Goal: Task Accomplishment & Management: Complete application form

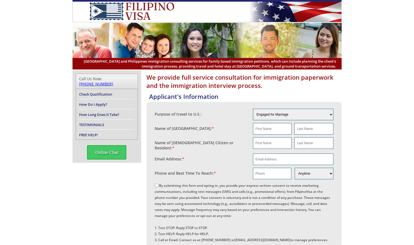
click at [212, 156] on div "Email Address: *" at bounding box center [204, 158] width 98 height 8
click at [338, 166] on div "Purpose of travel to U.S.: Engaged for Marriage Already Married to U.S. Citizen…" at bounding box center [244, 199] width 195 height 195
click at [361, 127] on div "We provide full service consultation for immigration paperwork and the immigrat…" at bounding box center [207, 237] width 414 height 335
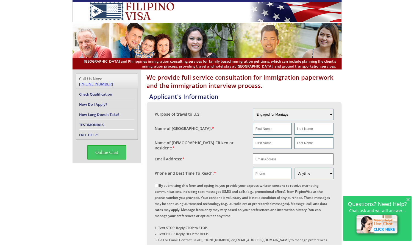
click at [263, 156] on input "email" at bounding box center [293, 160] width 81 height 12
paste input "mrroxas@amazon.ph"
type input "mrroxas@amazon.ph"
click at [264, 129] on input "text" at bounding box center [272, 129] width 39 height 12
type input "a"
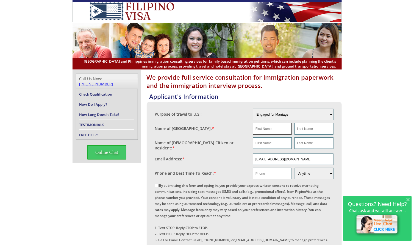
click at [270, 128] on input "text" at bounding box center [272, 129] width 39 height 12
click at [261, 126] on input "text" at bounding box center [272, 129] width 39 height 12
type input "Marvin"
click at [307, 128] on input "text" at bounding box center [314, 129] width 39 height 12
click at [329, 114] on select "Engaged for Marriage Already Married to U.S. Citizen / Resident For Short Term …" at bounding box center [293, 115] width 81 height 12
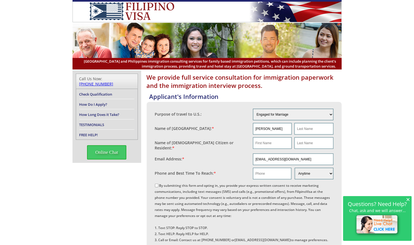
click at [361, 104] on div "We provide full service consultation for immigration paperwork and the immigrat…" at bounding box center [207, 237] width 414 height 335
click at [313, 127] on input "text" at bounding box center [314, 129] width 39 height 12
type input "Roxas"
drag, startPoint x: 271, startPoint y: 127, endPoint x: 221, endPoint y: 128, distance: 50.1
click at [221, 128] on fieldset "Name of Filipina: * Marvin Roxas" at bounding box center [244, 129] width 179 height 14
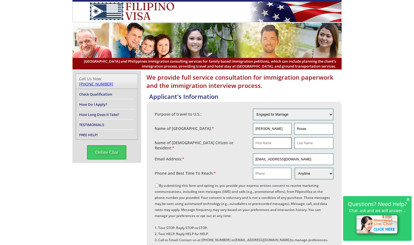
click at [277, 142] on input "text" at bounding box center [272, 143] width 39 height 12
paste input "Marvin"
type input "Marvin"
drag, startPoint x: 313, startPoint y: 129, endPoint x: 272, endPoint y: 129, distance: 40.4
click at [272, 129] on div "Marvin Roxas" at bounding box center [293, 129] width 81 height 12
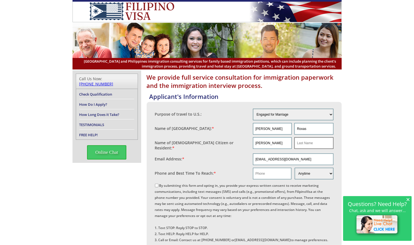
click at [309, 143] on input "text" at bounding box center [314, 143] width 39 height 12
paste input "Roxas"
type input "Roxas"
click at [259, 172] on input "text" at bounding box center [272, 174] width 38 height 12
paste input "6391 628 5175"
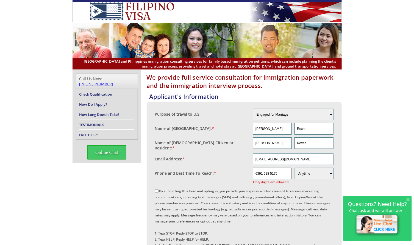
click at [264, 171] on input "6391 628 5175" at bounding box center [272, 174] width 38 height 12
type input "6391628 5175"
drag, startPoint x: 156, startPoint y: 188, endPoint x: 201, endPoint y: 142, distance: 64.2
click at [156, 189] on input "By submitting this form and opting in, you provide your express written consent…" at bounding box center [157, 191] width 4 height 4
checkbox input "true"
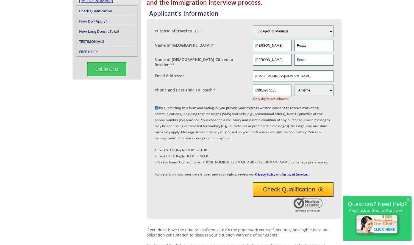
scroll to position [124, 0]
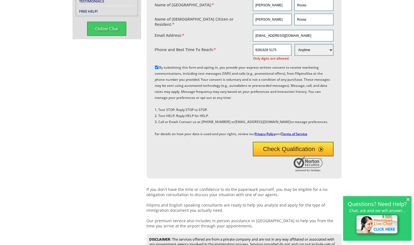
click at [281, 156] on button "Check Qualification" at bounding box center [293, 149] width 81 height 14
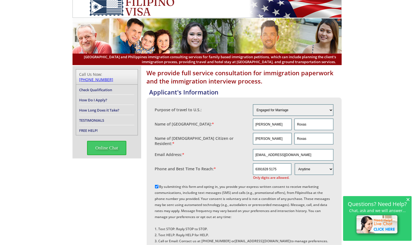
scroll to position [0, 0]
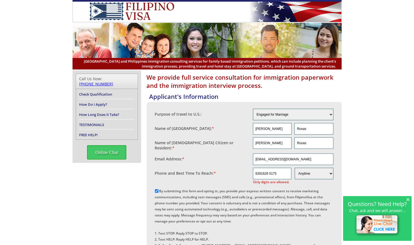
click at [56, 166] on div "We provide full service consultation for immigration paperwork and the immigrat…" at bounding box center [207, 240] width 414 height 341
click at [382, 92] on div "We provide full service consultation for immigration paperwork and the immigrat…" at bounding box center [207, 240] width 414 height 341
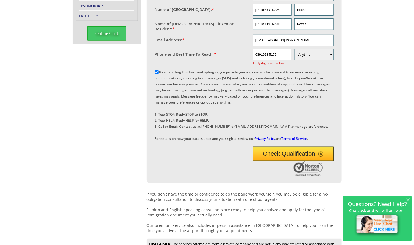
scroll to position [124, 0]
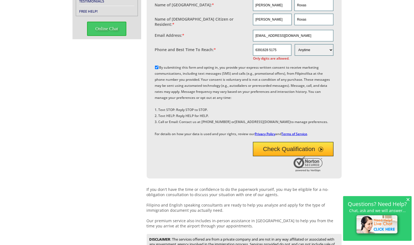
click at [287, 156] on button "Check Qualification" at bounding box center [293, 149] width 81 height 14
click at [285, 47] on input "6391628 5175" at bounding box center [272, 50] width 38 height 12
click at [270, 47] on input "6391628 5175" at bounding box center [272, 50] width 38 height 12
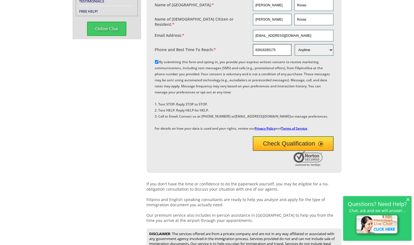
type input "63916285175"
click at [280, 151] on button "Check Qualification" at bounding box center [293, 144] width 81 height 14
